Goal: Task Accomplishment & Management: Complete application form

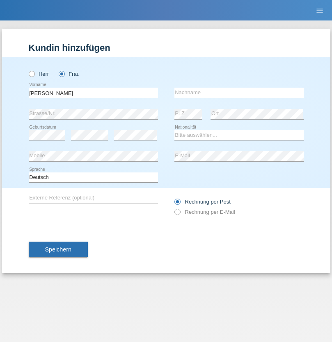
type input "Diana"
click at [239, 93] on input "text" at bounding box center [238, 93] width 129 height 10
type input "Baloh"
select select "UA"
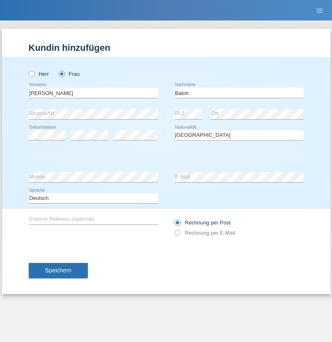
select select "C"
select select "09"
select select "05"
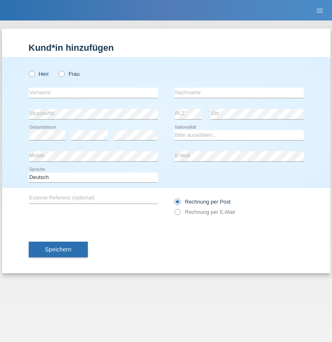
radio input "true"
click at [93, 93] on input "text" at bounding box center [93, 93] width 129 height 10
type input "Natasa"
click at [239, 93] on input "text" at bounding box center [238, 93] width 129 height 10
type input "Filipovic"
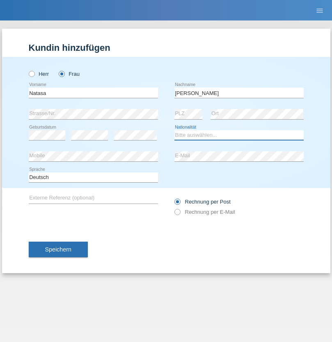
select select "AT"
select select "C"
select select "16"
select select "06"
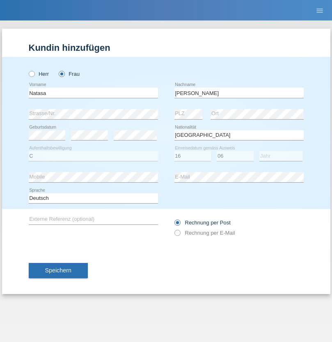
select select "2011"
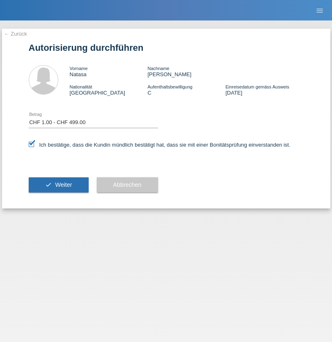
select select "1"
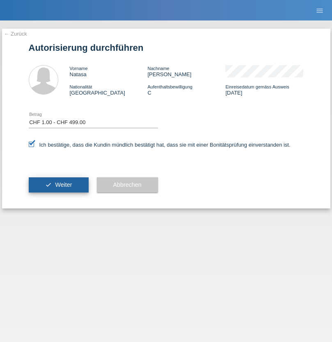
click at [58, 185] on span "Weiter" at bounding box center [63, 185] width 17 height 7
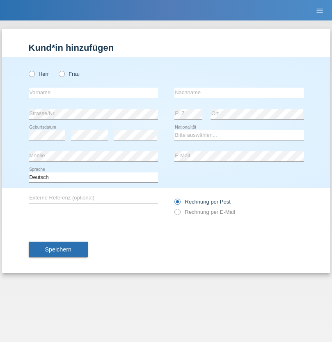
radio input "true"
select select "CH"
